Goal: Task Accomplishment & Management: Manage account settings

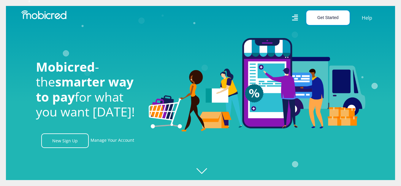
click at [315, 14] on button "Get Started" at bounding box center [327, 17] width 43 height 15
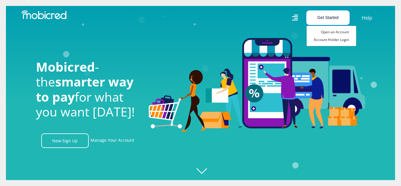
scroll to position [0, 423]
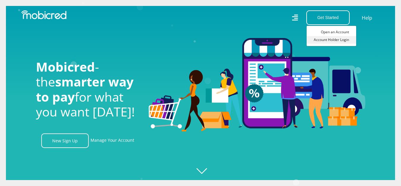
click at [322, 39] on link "Account Holder Login" at bounding box center [332, 40] width 50 height 8
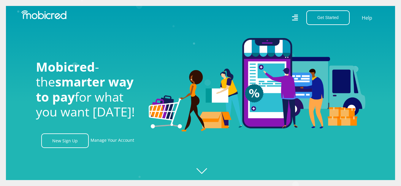
scroll to position [0, 761]
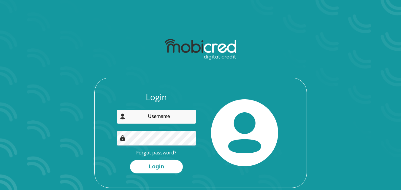
type input "aliyahabader1@gmail.com"
click at [152, 130] on div "Login aliyahabader1@gmail.com Forgot password? Login" at bounding box center [156, 132] width 88 height 81
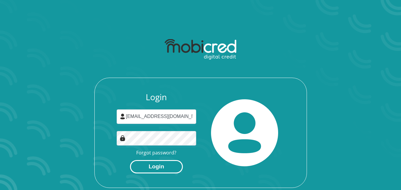
click at [149, 170] on button "Login" at bounding box center [156, 166] width 53 height 13
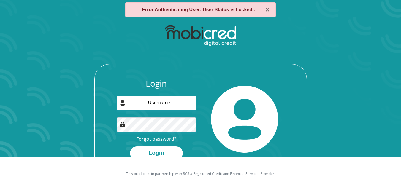
scroll to position [34, 0]
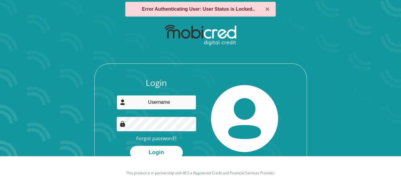
type input "[EMAIL_ADDRESS][DOMAIN_NAME]"
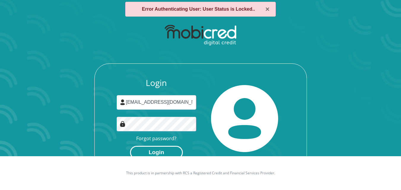
click at [159, 152] on button "Login" at bounding box center [156, 152] width 53 height 13
